Goal: Find specific page/section: Find specific page/section

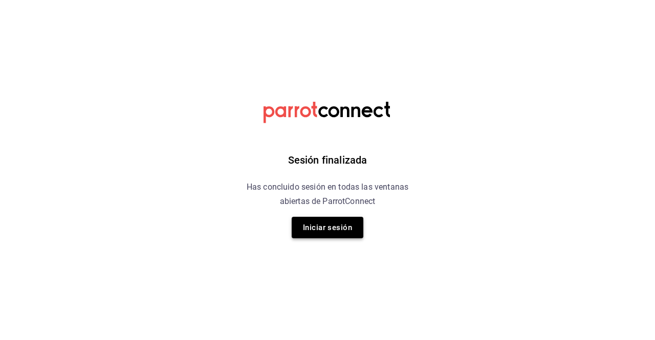
click at [343, 233] on button "Iniciar sesión" at bounding box center [328, 227] width 72 height 21
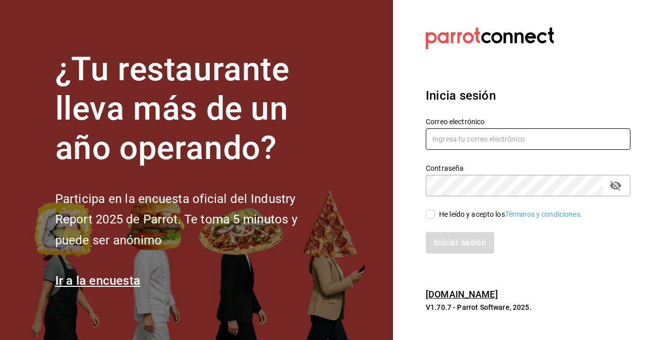
click at [453, 145] on input "text" at bounding box center [528, 138] width 205 height 21
type input "I"
type input "ivan.vazquez@grupoocosteno.com"
click at [625, 182] on div "Contraseña" at bounding box center [528, 185] width 205 height 21
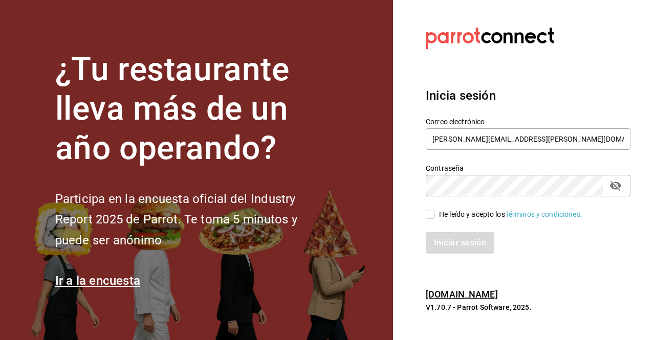
click at [618, 184] on icon "passwordField" at bounding box center [615, 186] width 11 height 10
click at [432, 219] on input "He leído y acepto los Términos y condiciones." at bounding box center [430, 214] width 9 height 9
checkbox input "true"
click at [451, 255] on div "Inicia sesión Correo electrónico ivan.vazquez@grupoocosteno.com Contraseña Cont…" at bounding box center [528, 170] width 205 height 192
click at [451, 251] on button "Iniciar sesión" at bounding box center [461, 242] width 70 height 21
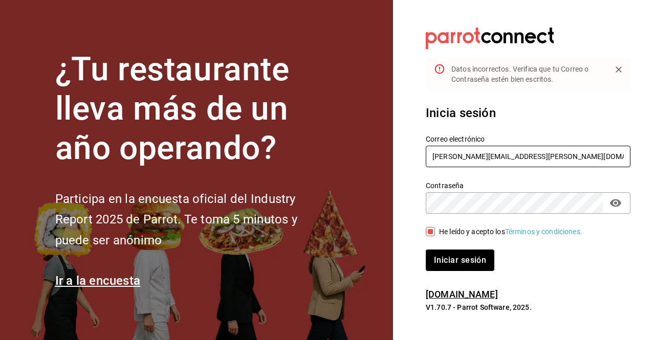
click at [502, 157] on input "ivan.vazquez@grupoocosteno.com" at bounding box center [528, 156] width 205 height 21
type input "ivan.vazquez@grupocosteno.com"
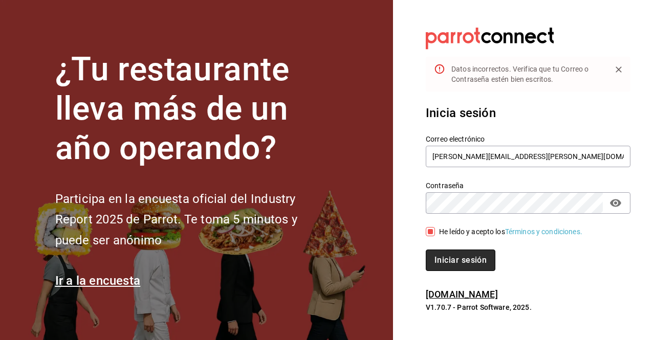
click at [478, 264] on button "Iniciar sesión" at bounding box center [461, 260] width 70 height 21
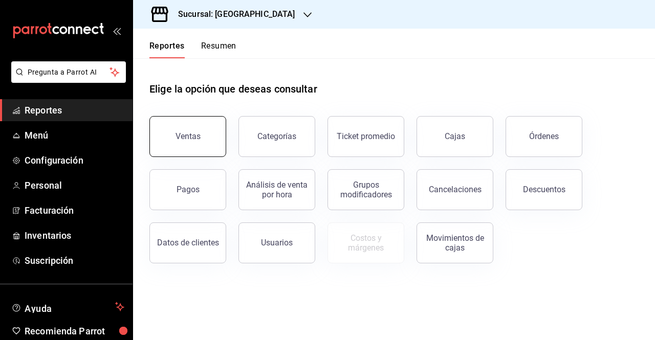
click at [172, 147] on button "Ventas" at bounding box center [187, 136] width 77 height 41
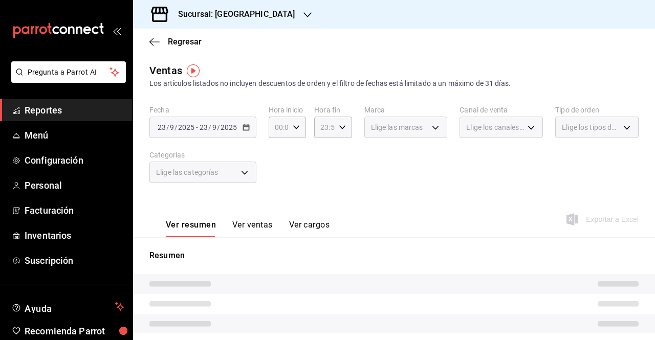
click at [280, 10] on div "Sucursal: [GEOGRAPHIC_DATA]" at bounding box center [228, 14] width 174 height 29
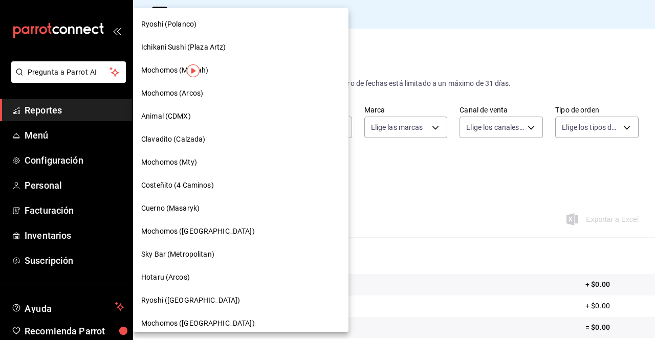
scroll to position [767, 0]
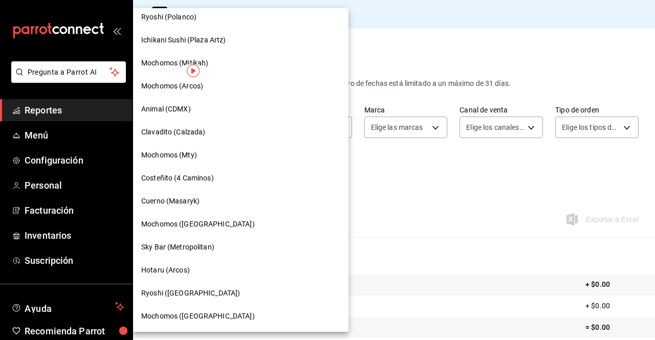
drag, startPoint x: 296, startPoint y: 269, endPoint x: 297, endPoint y: 286, distance: 17.4
click at [297, 286] on div at bounding box center [327, 170] width 655 height 340
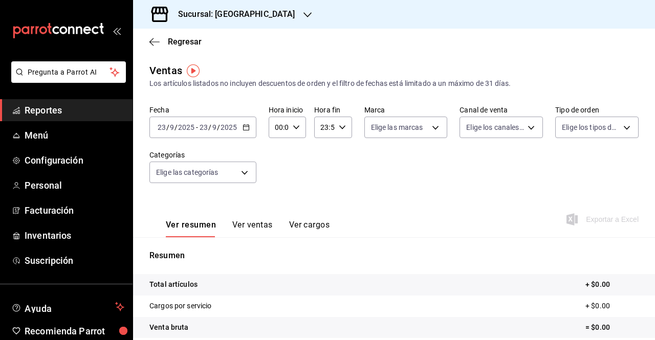
click at [261, 9] on h3 "Sucursal: [GEOGRAPHIC_DATA]" at bounding box center [232, 14] width 125 height 12
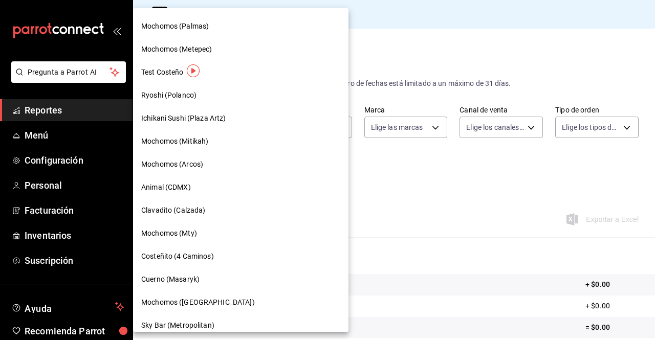
scroll to position [813, 0]
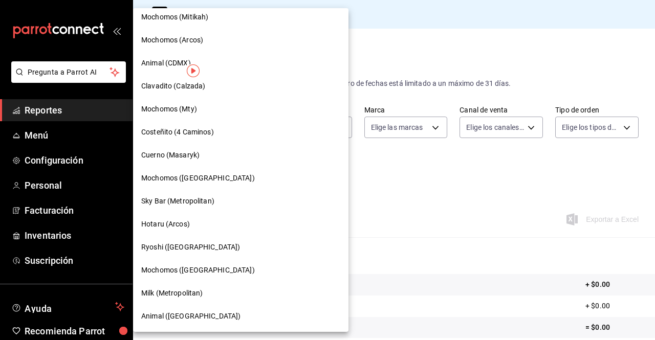
click at [182, 173] on span "Mochomos ([GEOGRAPHIC_DATA])" at bounding box center [198, 178] width 114 height 11
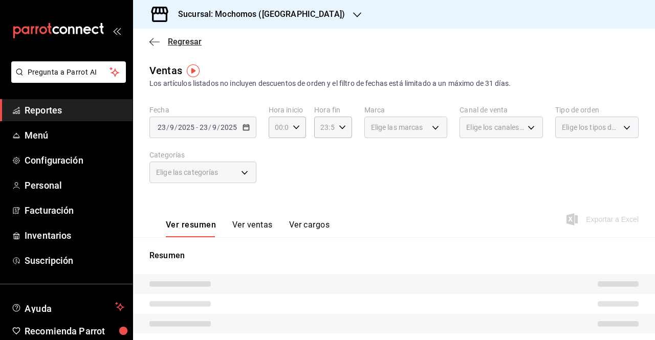
click at [168, 46] on span "Regresar" at bounding box center [185, 42] width 34 height 10
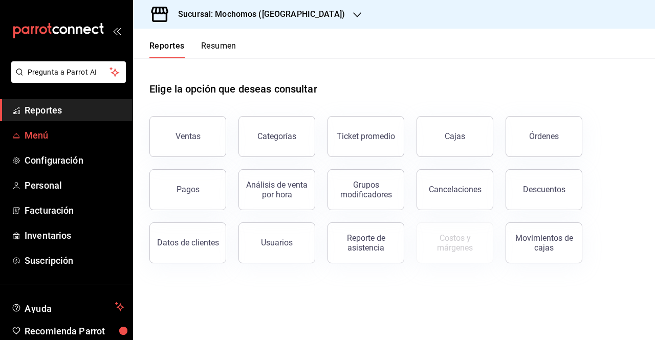
click at [66, 141] on span "Menú" at bounding box center [75, 135] width 100 height 14
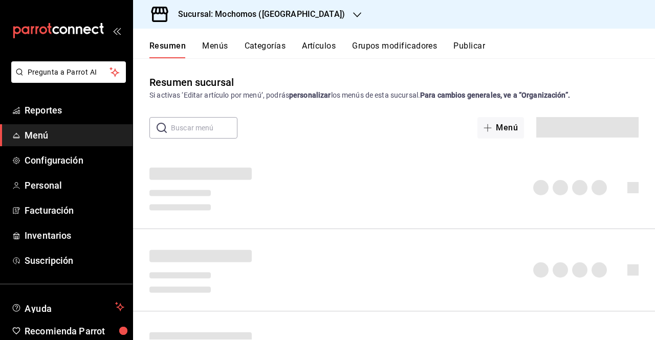
click at [318, 42] on button "Artículos" at bounding box center [319, 49] width 34 height 17
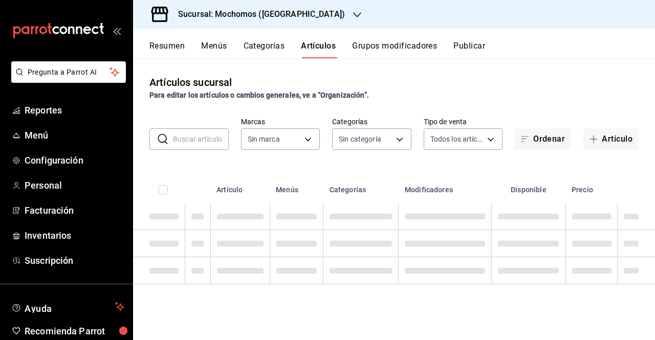
click at [317, 46] on button "Artículos" at bounding box center [318, 49] width 35 height 17
click at [209, 141] on input "text" at bounding box center [201, 139] width 56 height 20
paste input "PVA1000402"
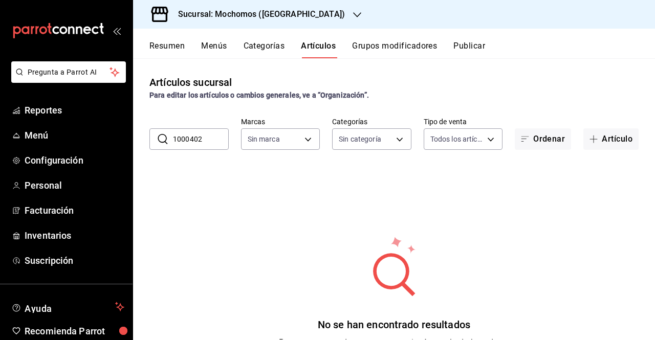
type input "1000402"
type input "65eb7388-82e4-42fa-8caf-680550c77e6f"
click at [209, 141] on input "1000402" at bounding box center [201, 139] width 56 height 20
drag, startPoint x: 222, startPoint y: 136, endPoint x: 151, endPoint y: 161, distance: 75.2
click at [151, 161] on div "Artículos sucursal Para editar los artículos o cambios generales, ve a “Organiz…" at bounding box center [394, 198] width 522 height 281
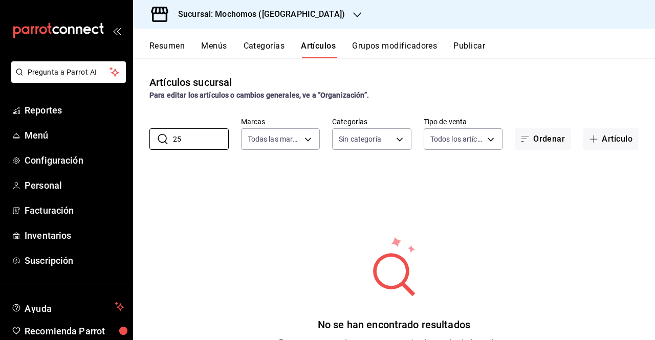
type input "2"
click at [269, 187] on div "No se han encontrado resultados Parece que no podemos encontrar ningún resultad…" at bounding box center [394, 298] width 522 height 256
click at [283, 42] on button "Categorías" at bounding box center [264, 49] width 41 height 17
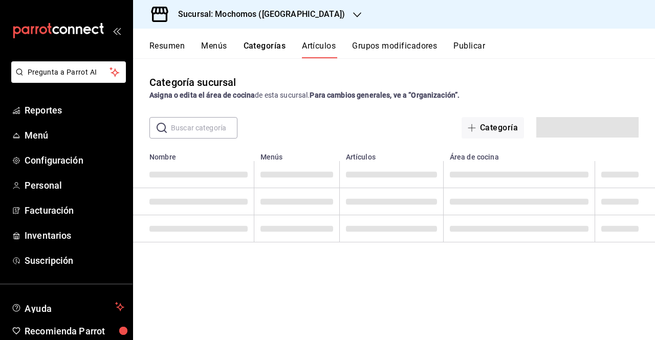
click at [315, 46] on button "Artículos" at bounding box center [319, 49] width 34 height 17
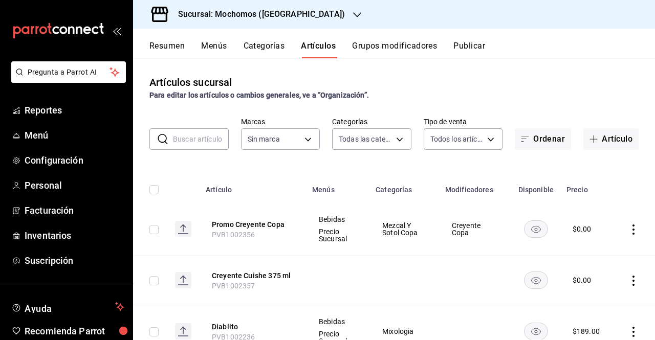
type input "357a9704-c999-4c63-af81-0c25438b67b5,a93eec79-672f-49c2-b1cd-14f211909374,5e983…"
type input "65eb7388-82e4-42fa-8caf-680550c77e6f"
